Goal: Task Accomplishment & Management: Use online tool/utility

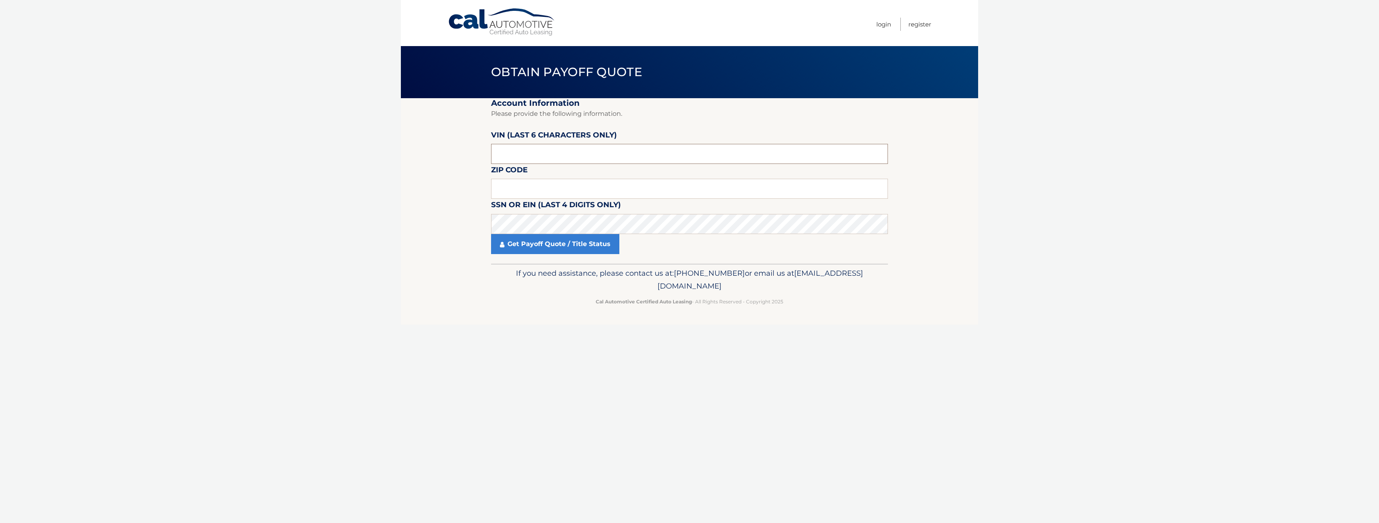
click at [579, 152] on input "text" at bounding box center [689, 154] width 397 height 20
type input "391301"
click at [652, 191] on input "text" at bounding box center [689, 189] width 397 height 20
type input "11422"
click at [599, 243] on link "Get Payoff Quote / Title Status" at bounding box center [555, 244] width 128 height 20
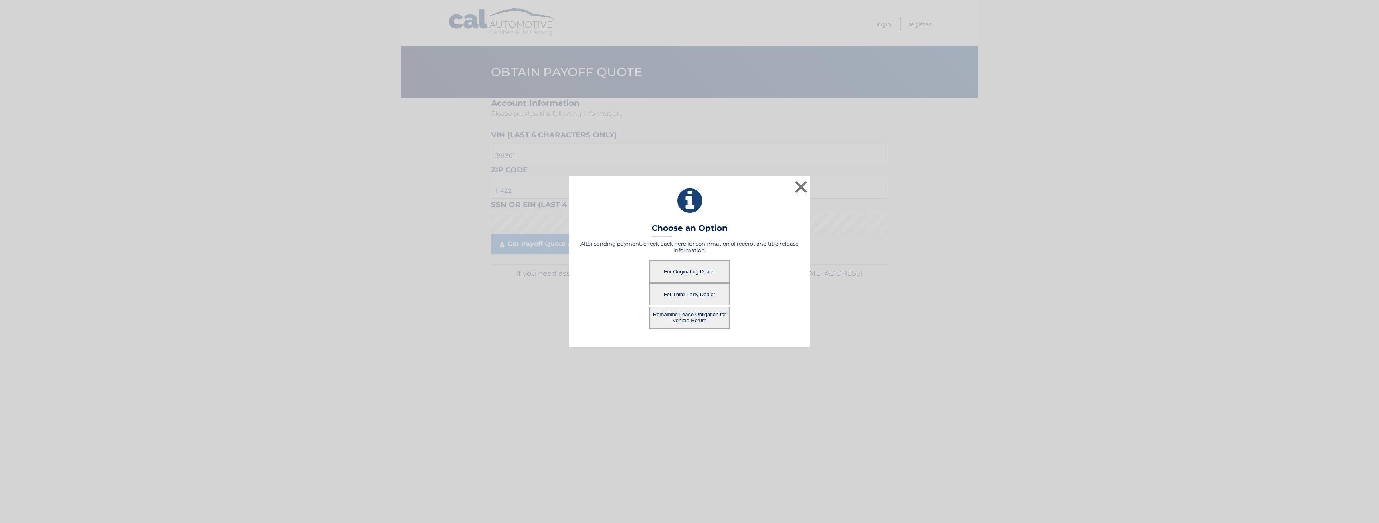
click at [706, 273] on button "For Originating Dealer" at bounding box center [690, 272] width 80 height 22
click at [677, 273] on button "For Originating Dealer" at bounding box center [690, 272] width 80 height 22
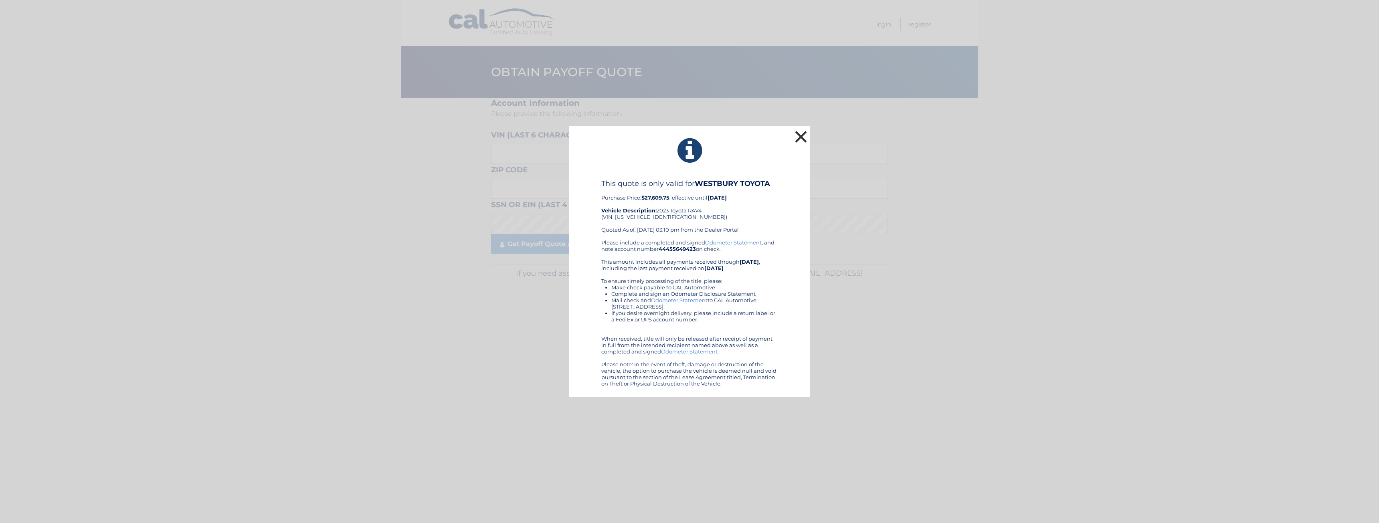
click at [799, 138] on button "×" at bounding box center [801, 137] width 16 height 16
